Goal: Download file/media

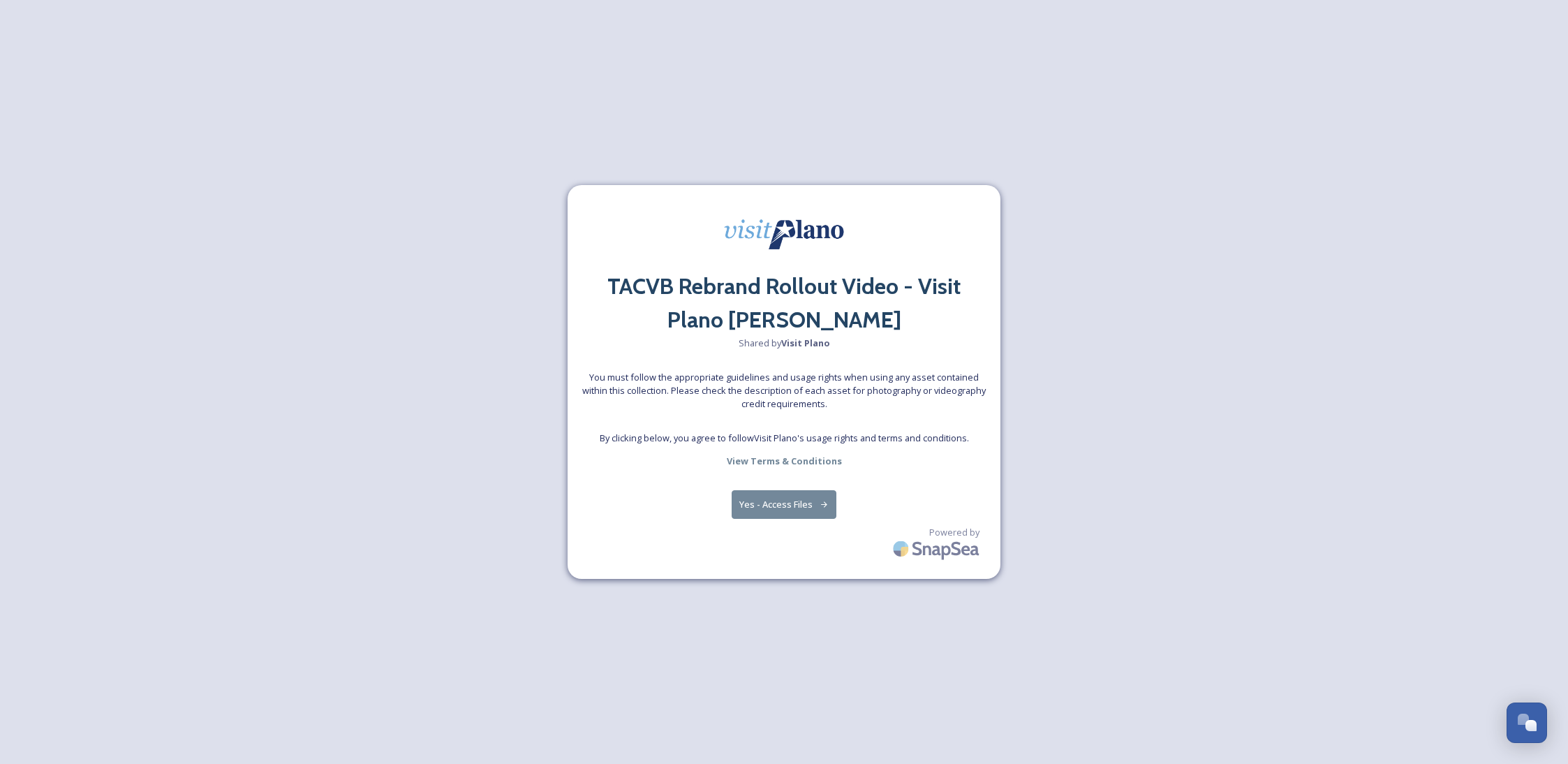
click at [787, 512] on button "Yes - Access Files" at bounding box center [784, 504] width 105 height 28
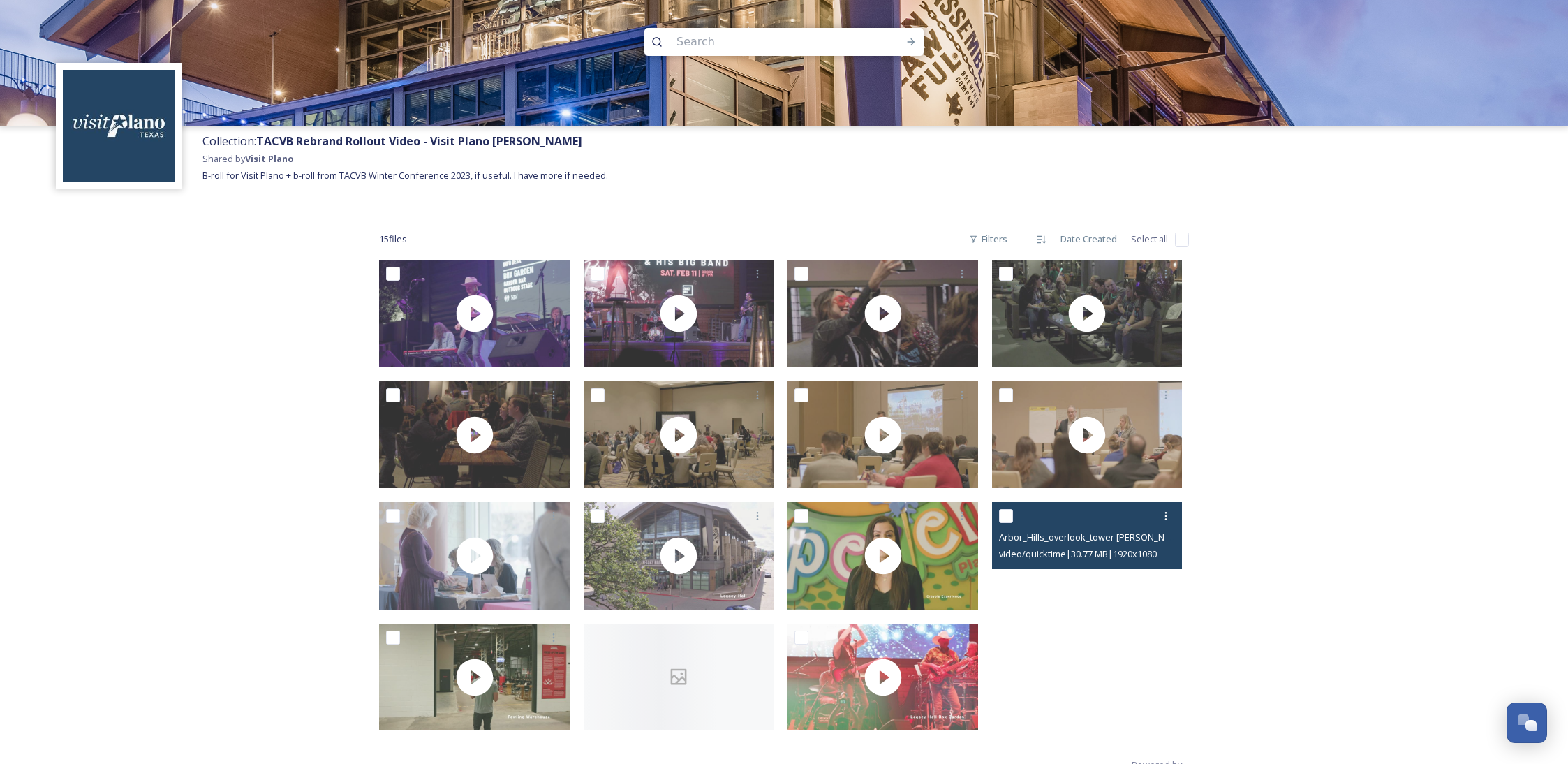
click at [1136, 587] on div at bounding box center [1087, 556] width 190 height 107
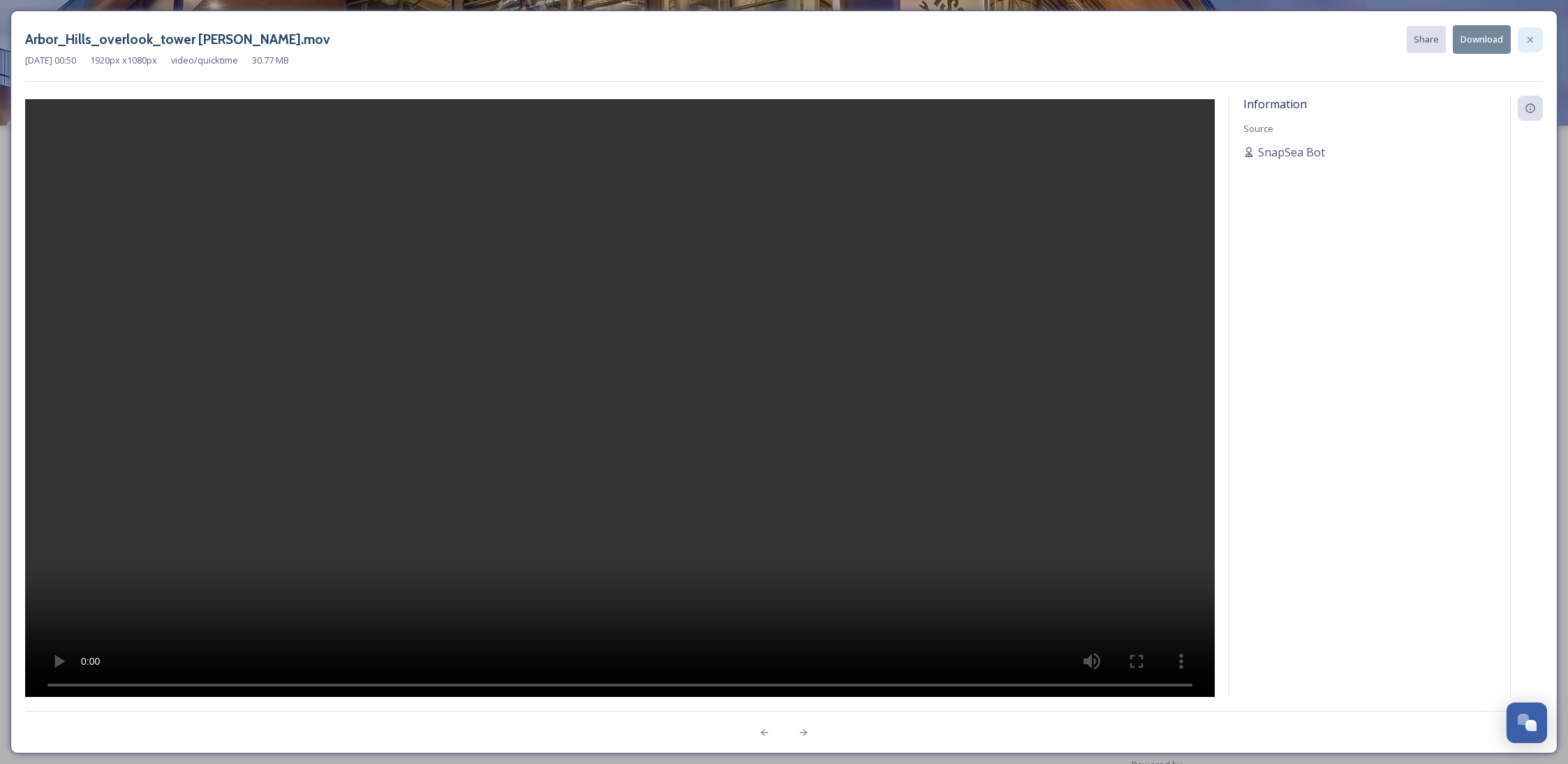
click at [1533, 40] on icon at bounding box center [1530, 40] width 11 height 11
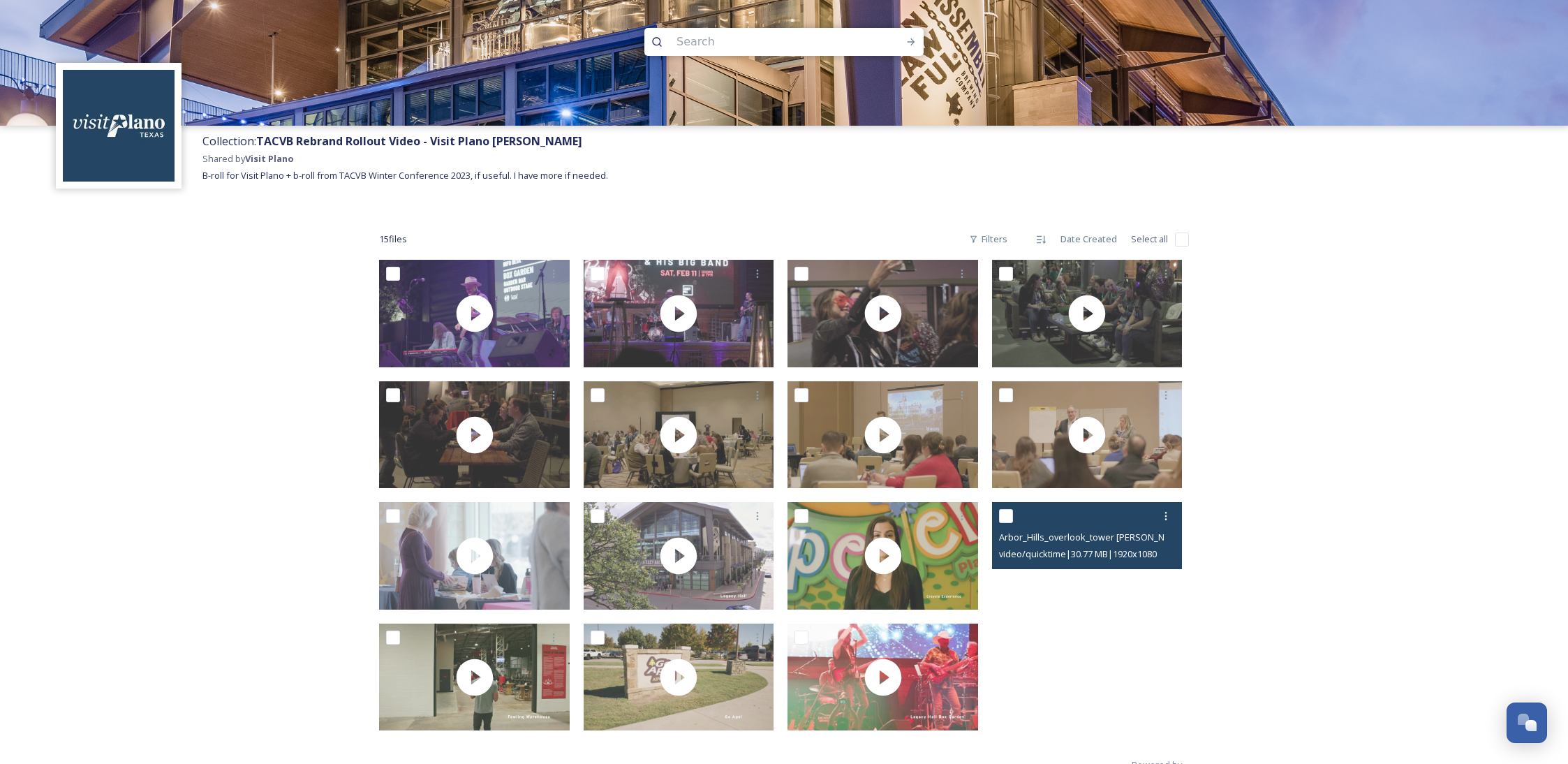
click at [1115, 590] on div at bounding box center [1087, 556] width 190 height 107
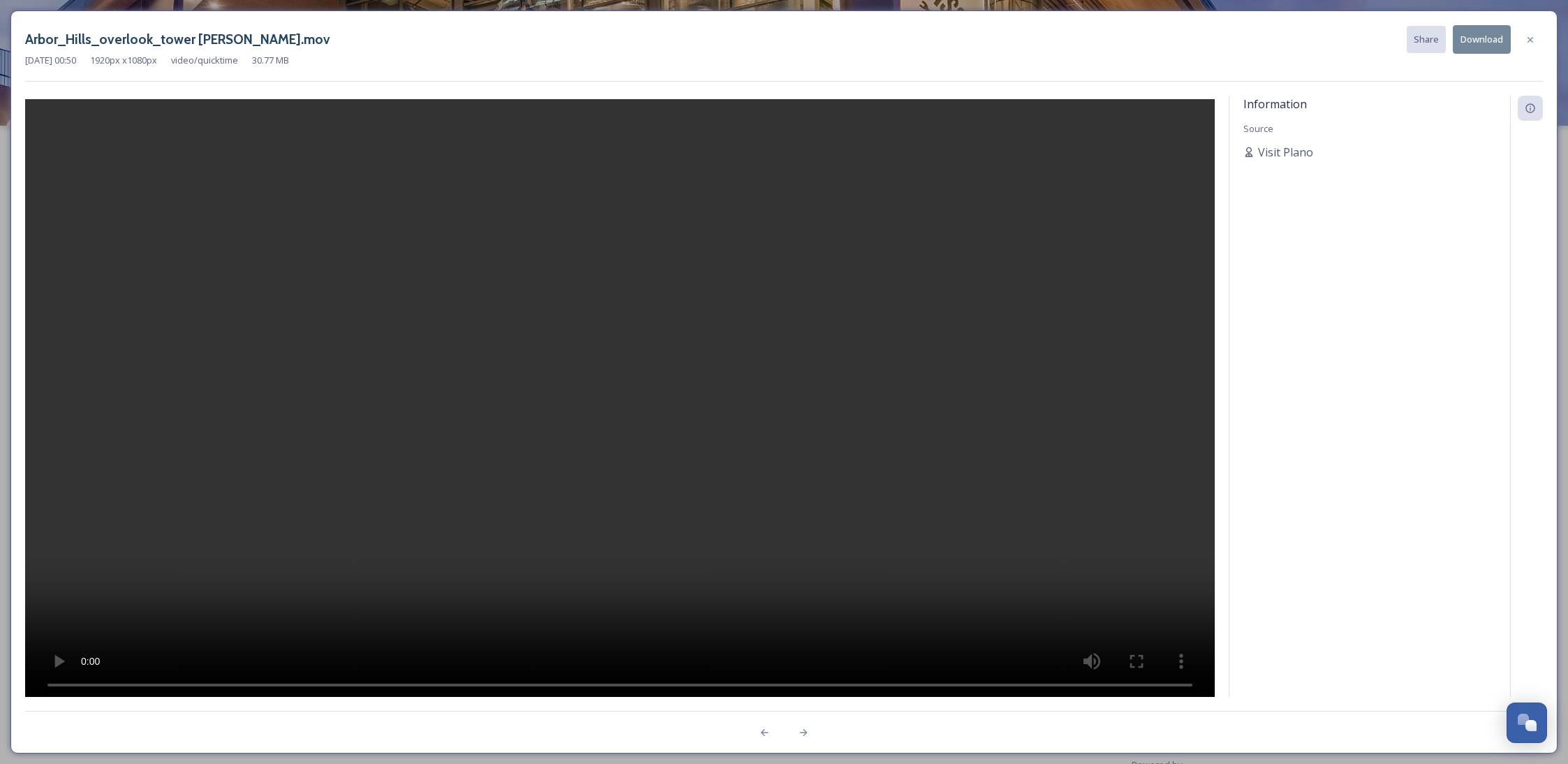
click at [628, 317] on video at bounding box center [620, 400] width 1189 height 602
click at [1532, 37] on icon at bounding box center [1530, 40] width 11 height 11
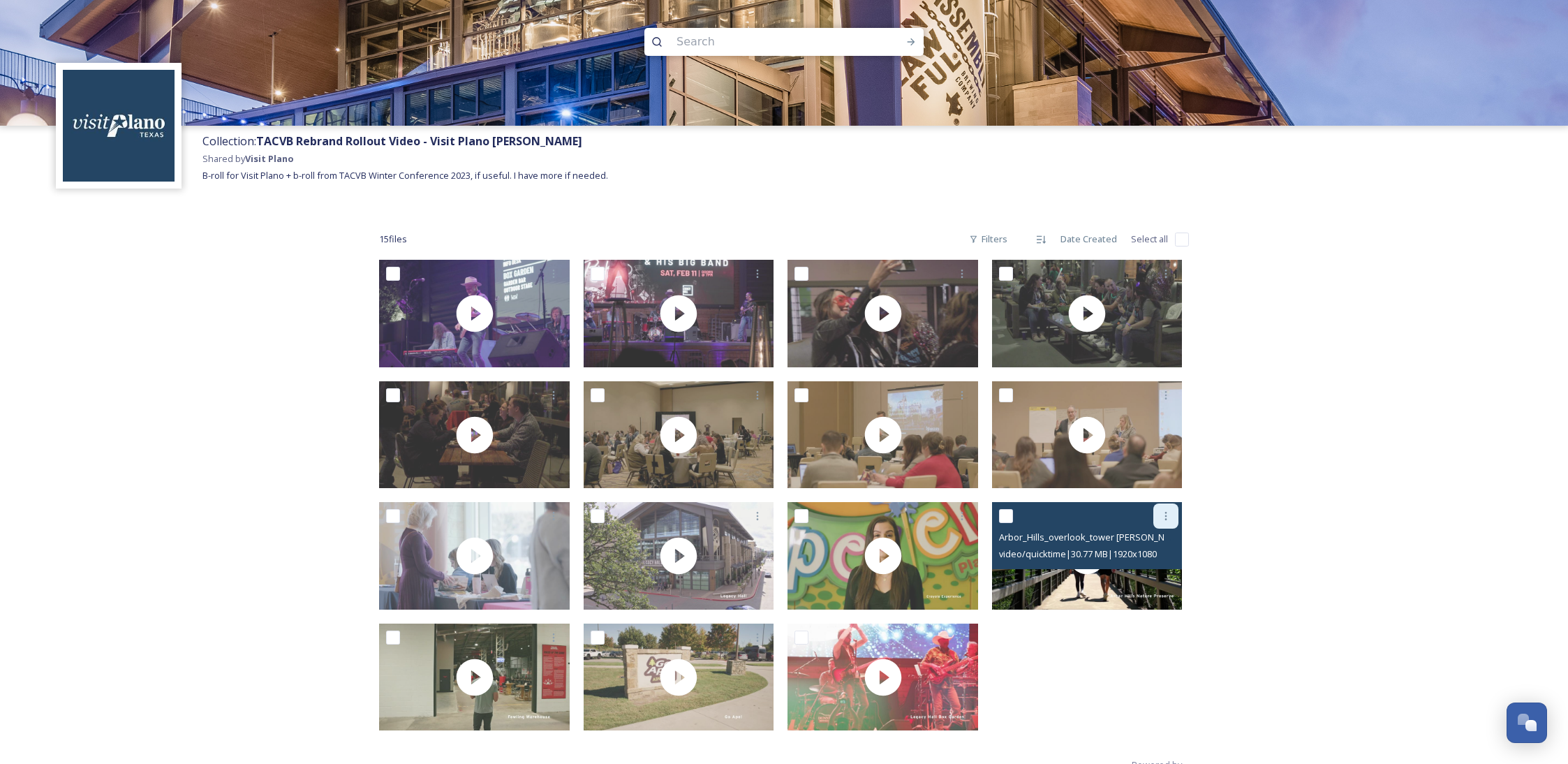
click at [1166, 524] on div at bounding box center [1166, 516] width 25 height 25
click at [1158, 573] on span "Download" at bounding box center [1149, 574] width 43 height 14
